Goal: Information Seeking & Learning: Learn about a topic

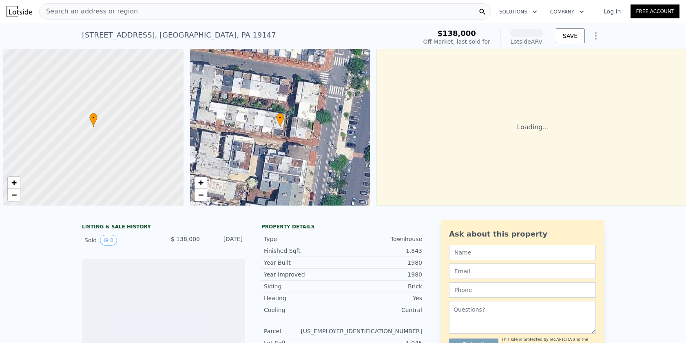
scroll to position [0, 3]
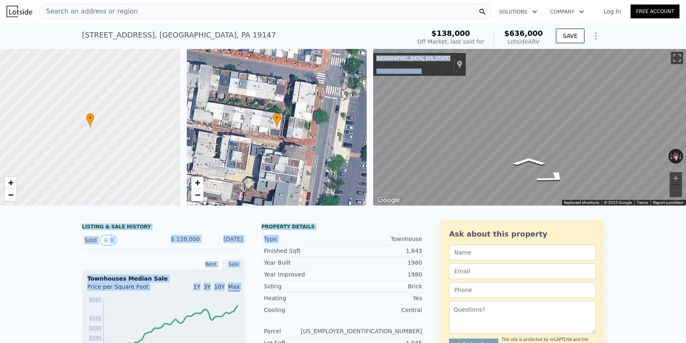
drag, startPoint x: 352, startPoint y: 231, endPoint x: 350, endPoint y: 175, distance: 55.5
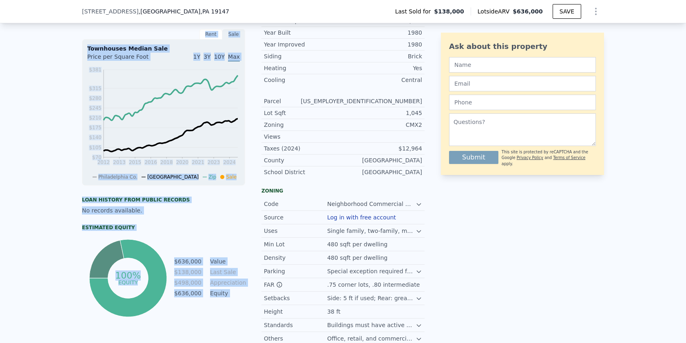
scroll to position [257, 0]
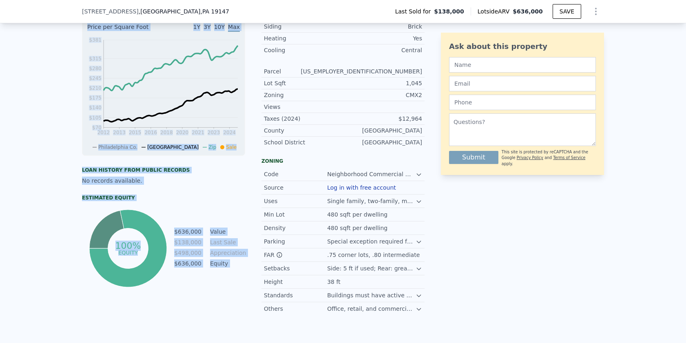
click at [66, 223] on div "LISTING & SALE HISTORY Sold 0 $ 138,000 [DATE] Rent Sale Rent over time Price p…" at bounding box center [343, 152] width 686 height 397
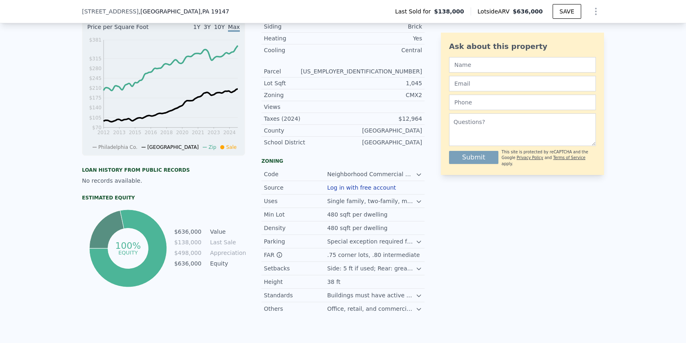
click at [362, 245] on div "Special exception required for surface or structured parking; non-accessory par…" at bounding box center [371, 241] width 88 height 8
click at [417, 243] on icon at bounding box center [419, 242] width 4 height 2
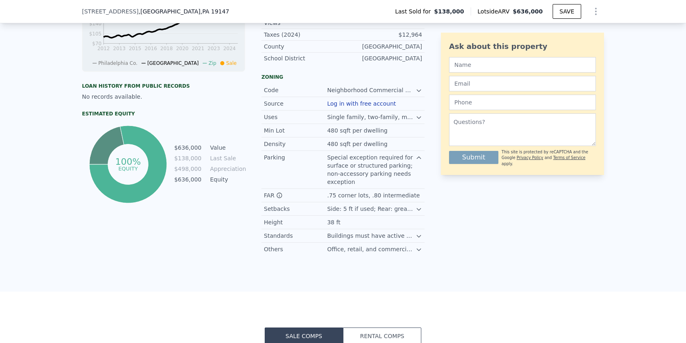
scroll to position [342, 0]
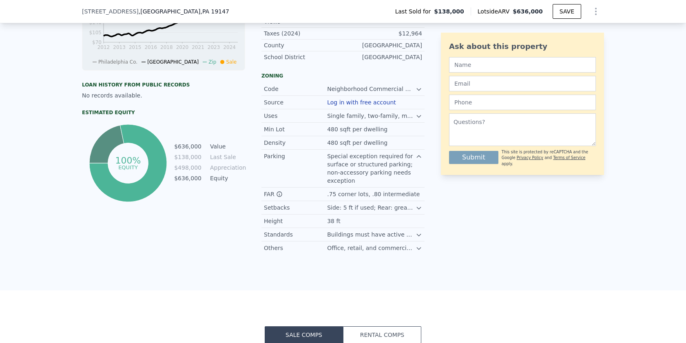
click at [416, 238] on icon at bounding box center [418, 235] width 7 height 7
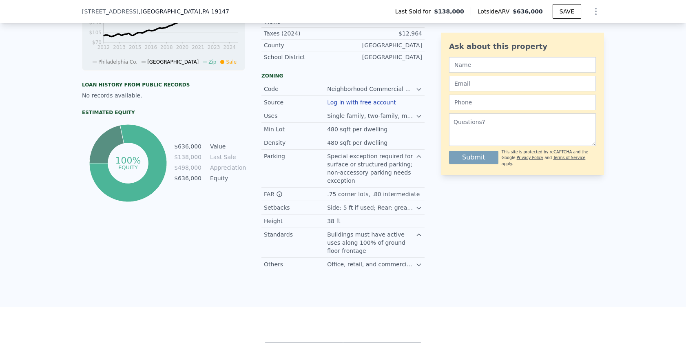
click at [419, 268] on icon at bounding box center [418, 264] width 7 height 7
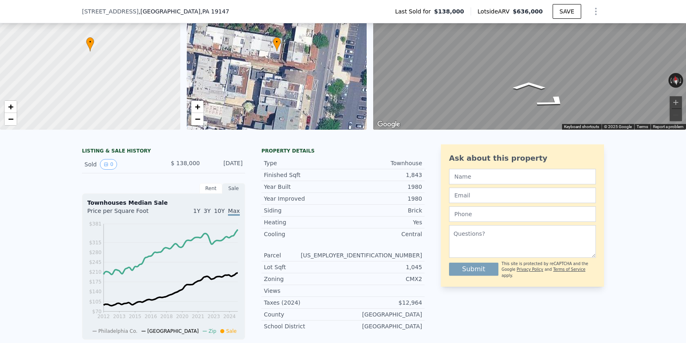
scroll to position [0, 0]
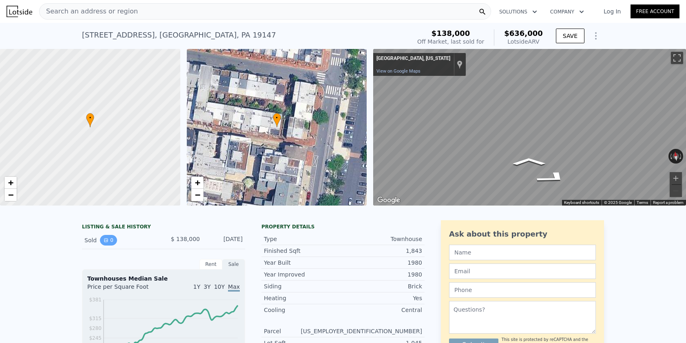
click at [109, 240] on button "0" at bounding box center [108, 240] width 17 height 11
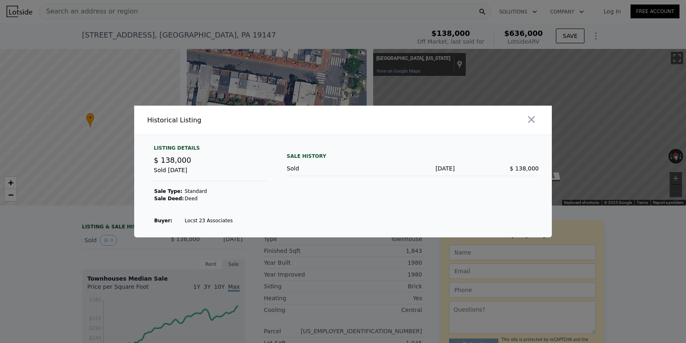
click at [47, 238] on div at bounding box center [343, 171] width 686 height 343
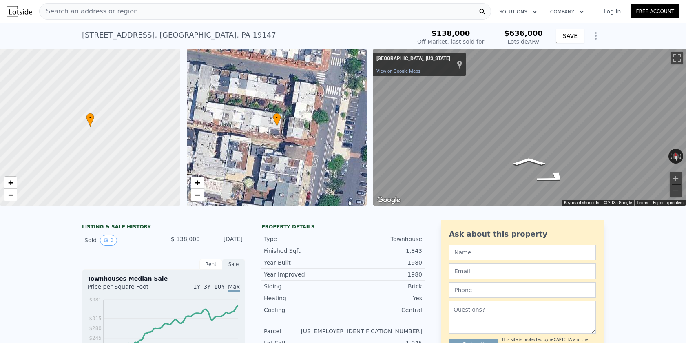
click at [327, 271] on div "Year Improved" at bounding box center [303, 274] width 79 height 8
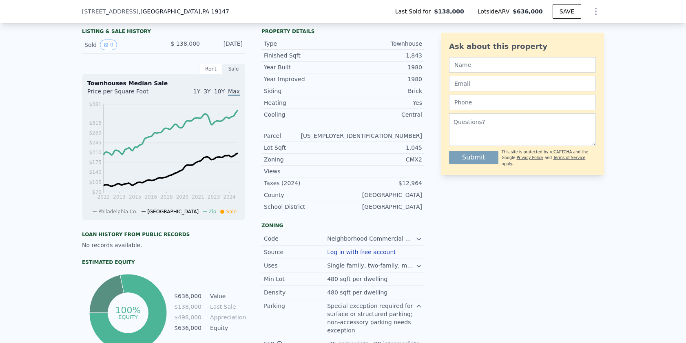
scroll to position [193, 0]
click at [207, 68] on div "Rent" at bounding box center [210, 68] width 23 height 11
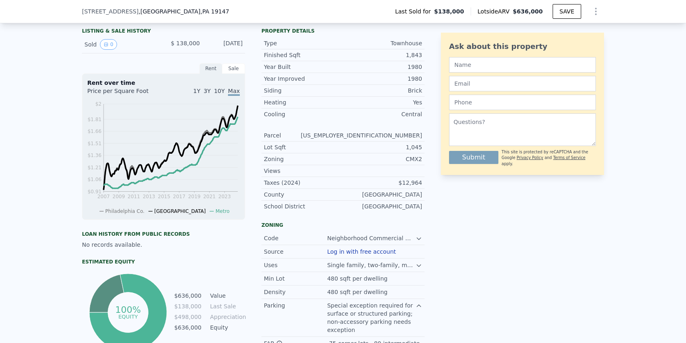
click at [233, 72] on div "Sale" at bounding box center [233, 68] width 23 height 11
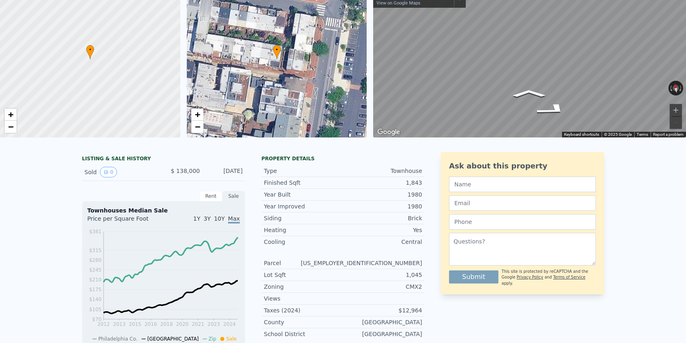
scroll to position [0, 0]
